Goal: Transaction & Acquisition: Purchase product/service

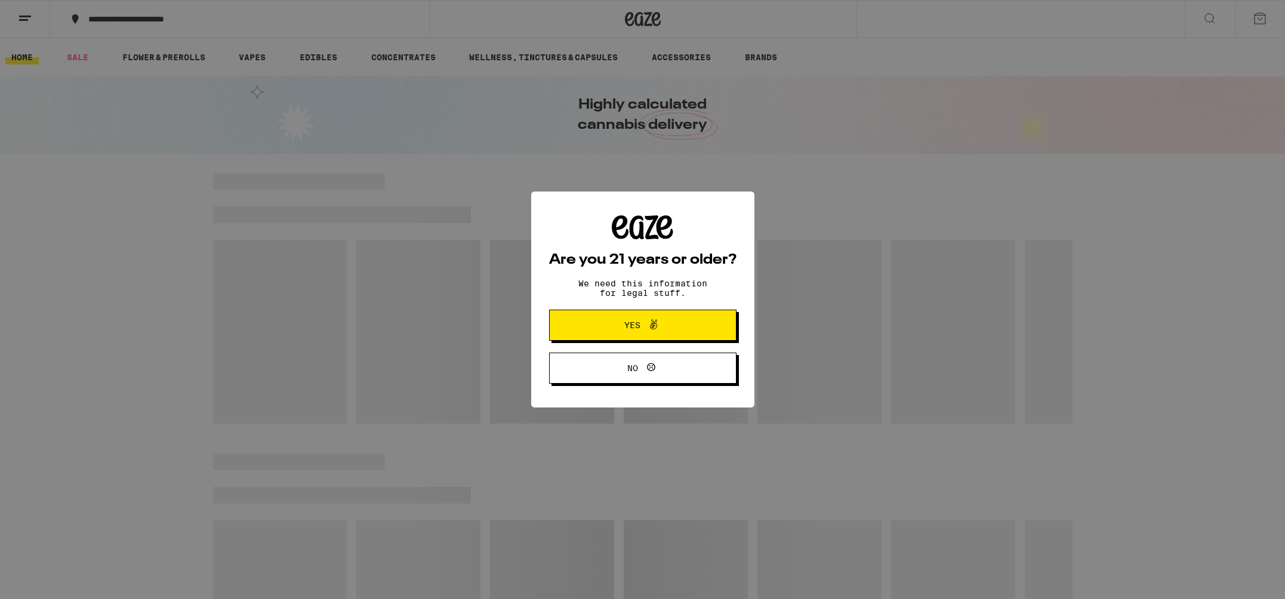
click at [677, 330] on span "Yes" at bounding box center [642, 325] width 91 height 16
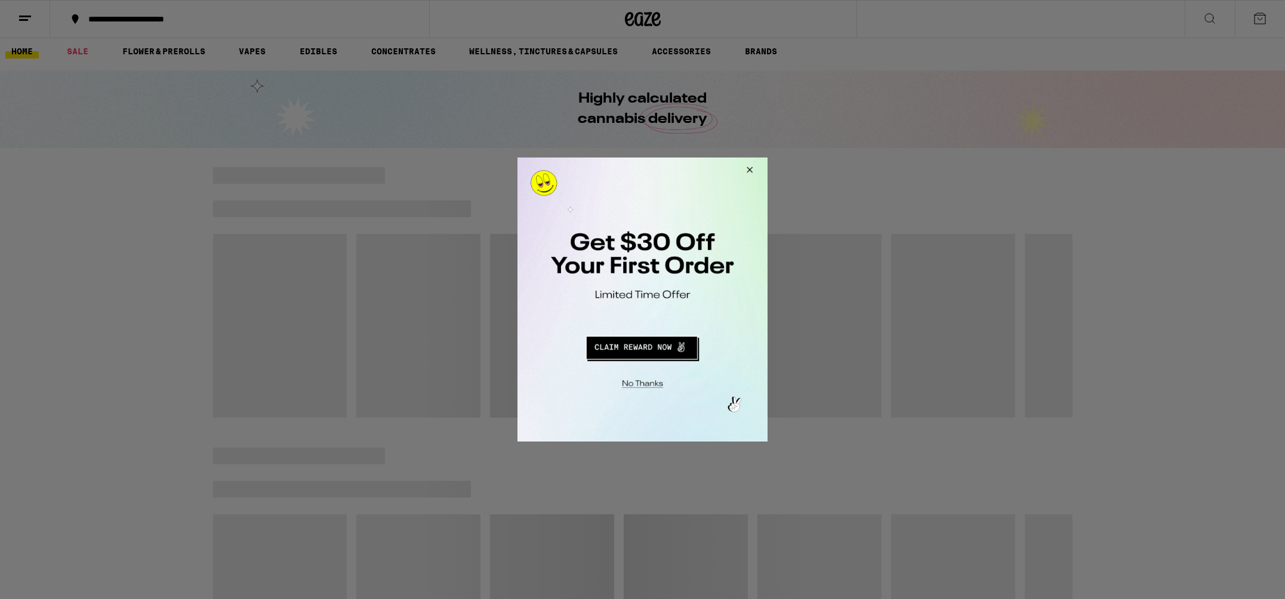
click at [754, 168] on button "Close Modal" at bounding box center [747, 172] width 32 height 29
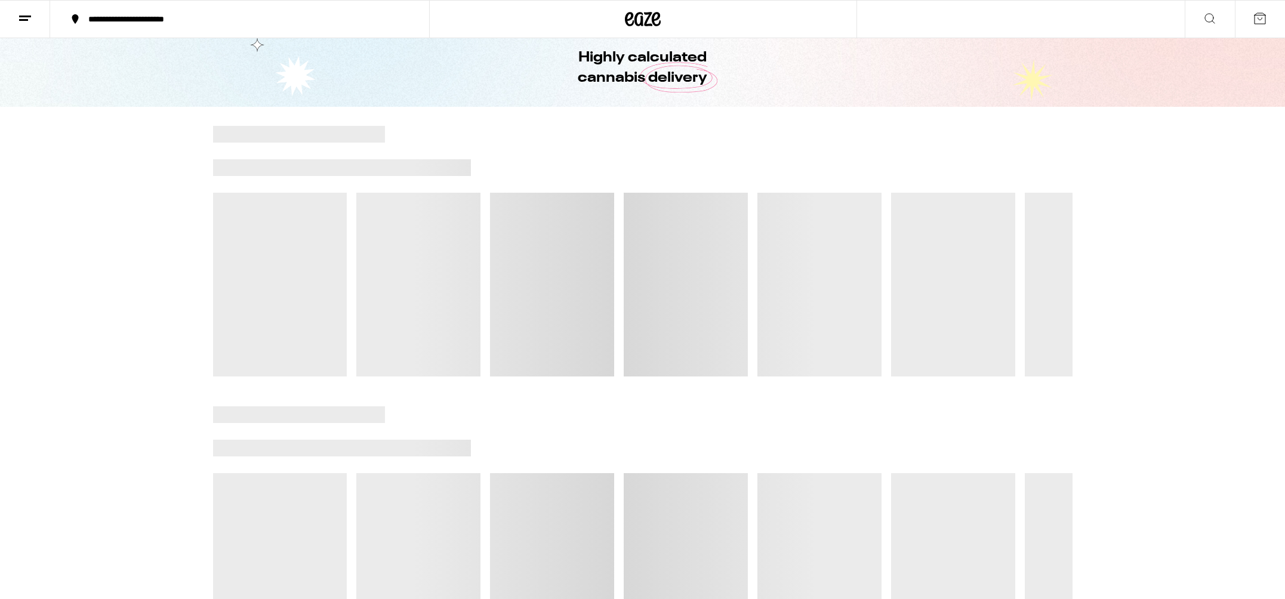
scroll to position [54, 0]
